Goal: Find specific page/section: Find specific page/section

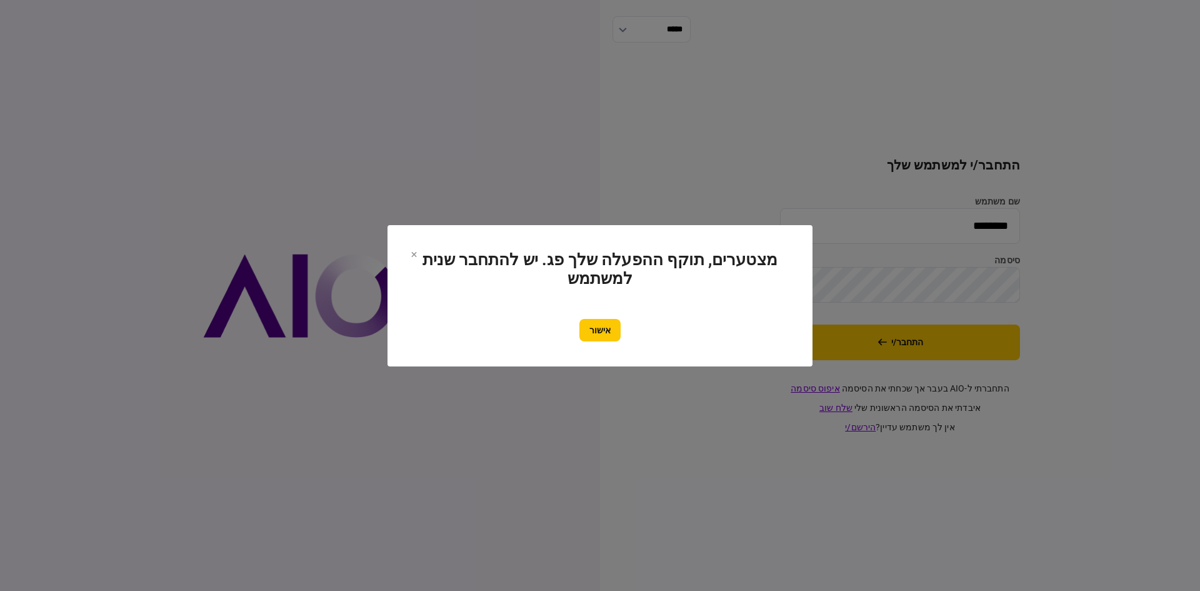
drag, startPoint x: 579, startPoint y: 332, endPoint x: 600, endPoint y: 339, distance: 21.7
click at [580, 332] on button "אישור" at bounding box center [599, 330] width 41 height 23
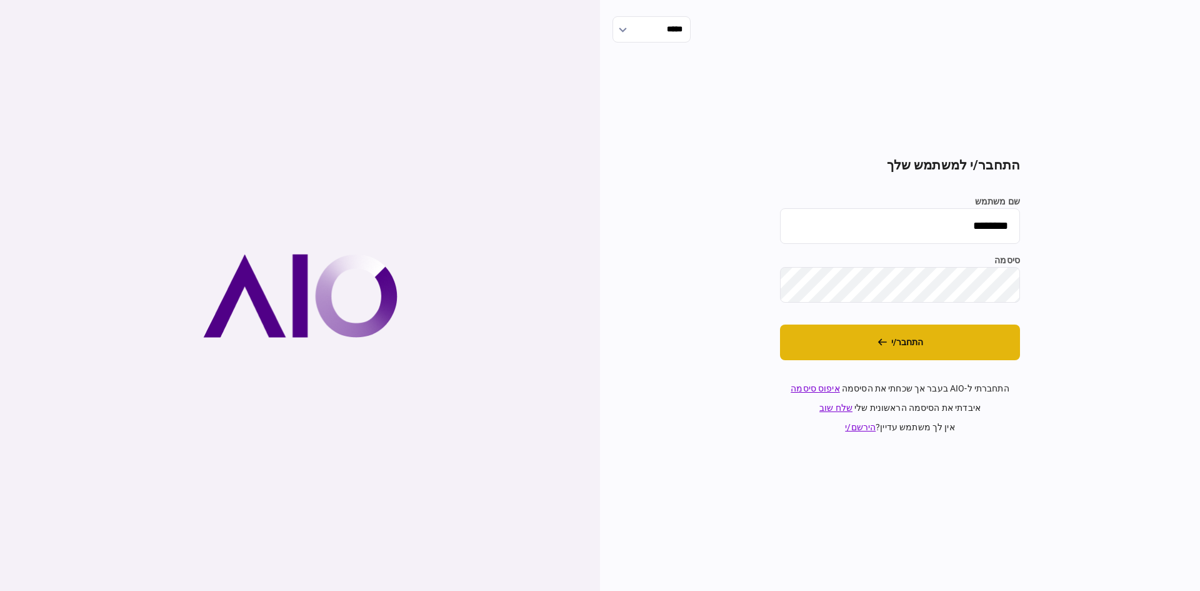
click at [941, 349] on button "התחבר/י" at bounding box center [900, 342] width 240 height 36
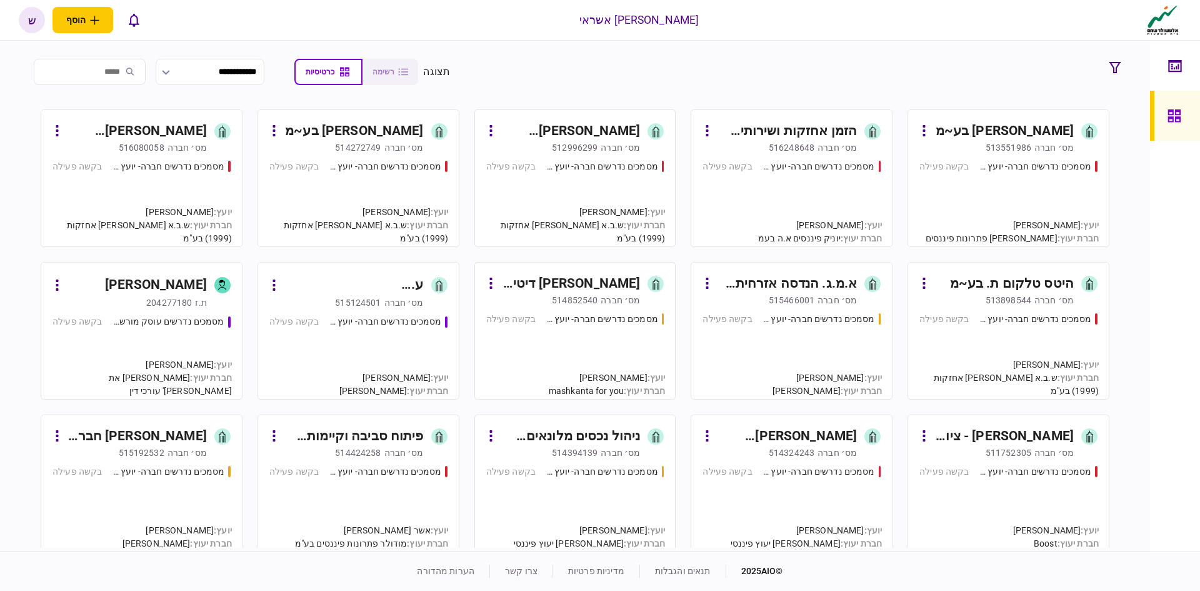
click at [144, 71] on input "search" at bounding box center [90, 72] width 112 height 26
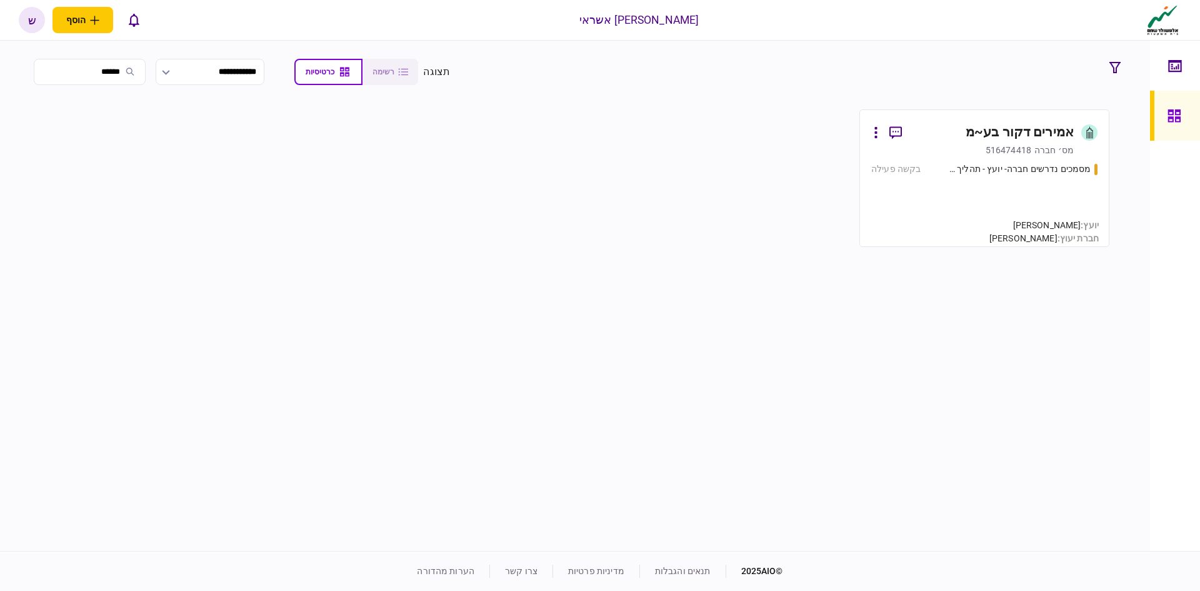
type input "******"
click at [1027, 168] on div "מסמכים נדרשים חברה- יועץ - תהליך חברה" at bounding box center [1019, 169] width 146 height 13
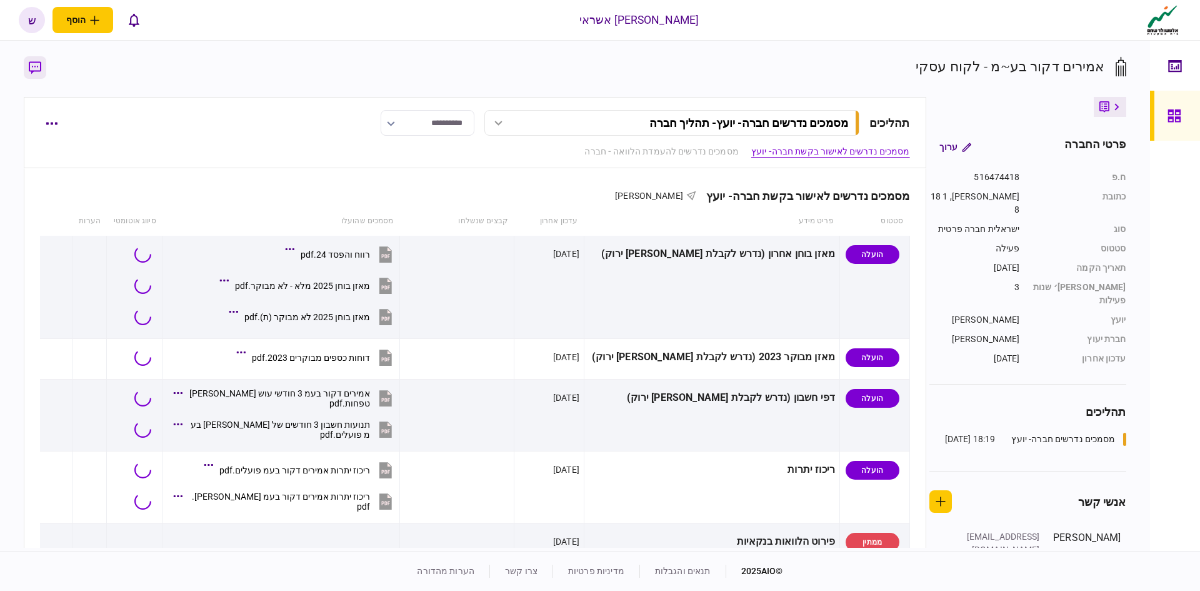
click at [36, 62] on icon "button" at bounding box center [35, 67] width 13 height 13
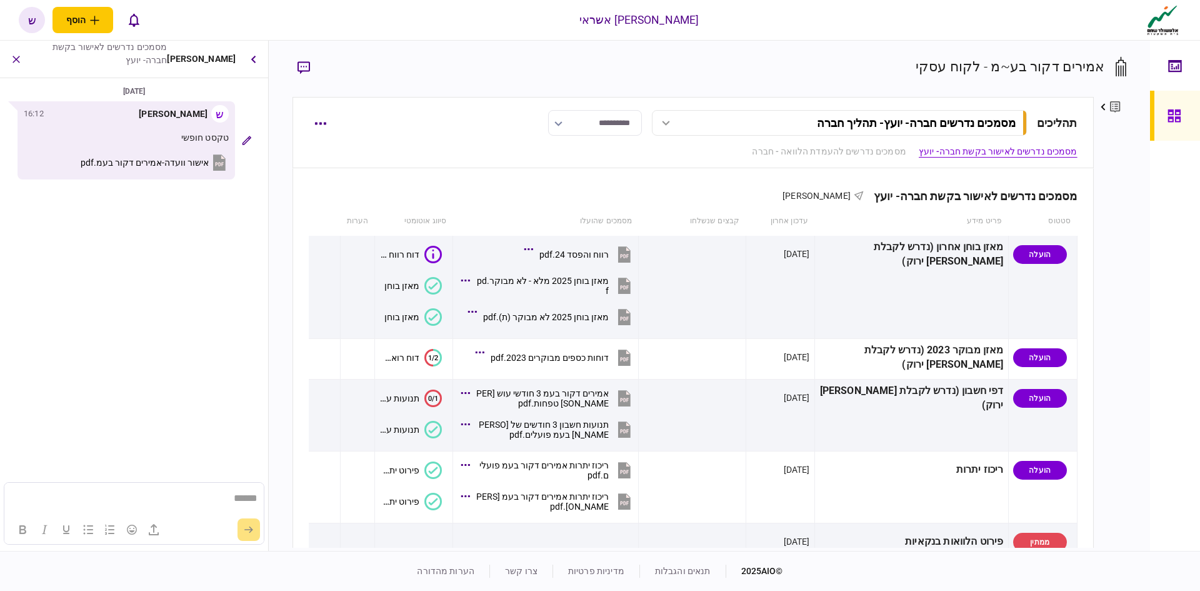
click at [164, 165] on span "אישור וועדה-אמירים דקור בעמ.pdf" at bounding box center [145, 163] width 128 height 10
click at [1174, 118] on icon at bounding box center [1175, 116] width 14 height 14
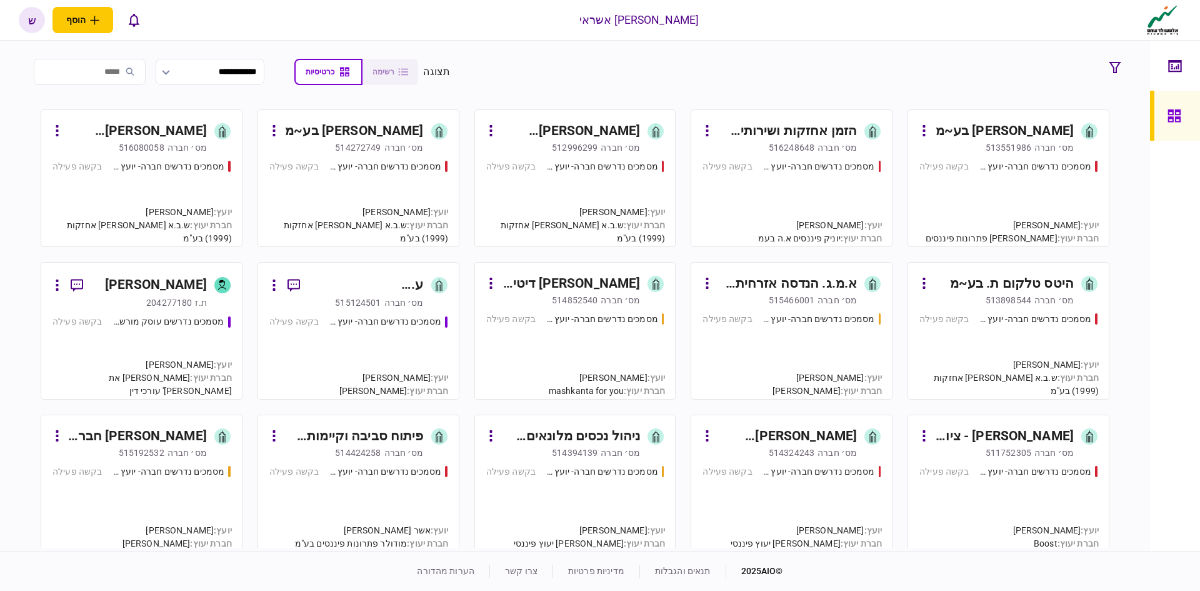
click at [996, 130] on div "[PERSON_NAME] בע~מ" at bounding box center [1005, 131] width 138 height 20
